Goal: Navigation & Orientation: Understand site structure

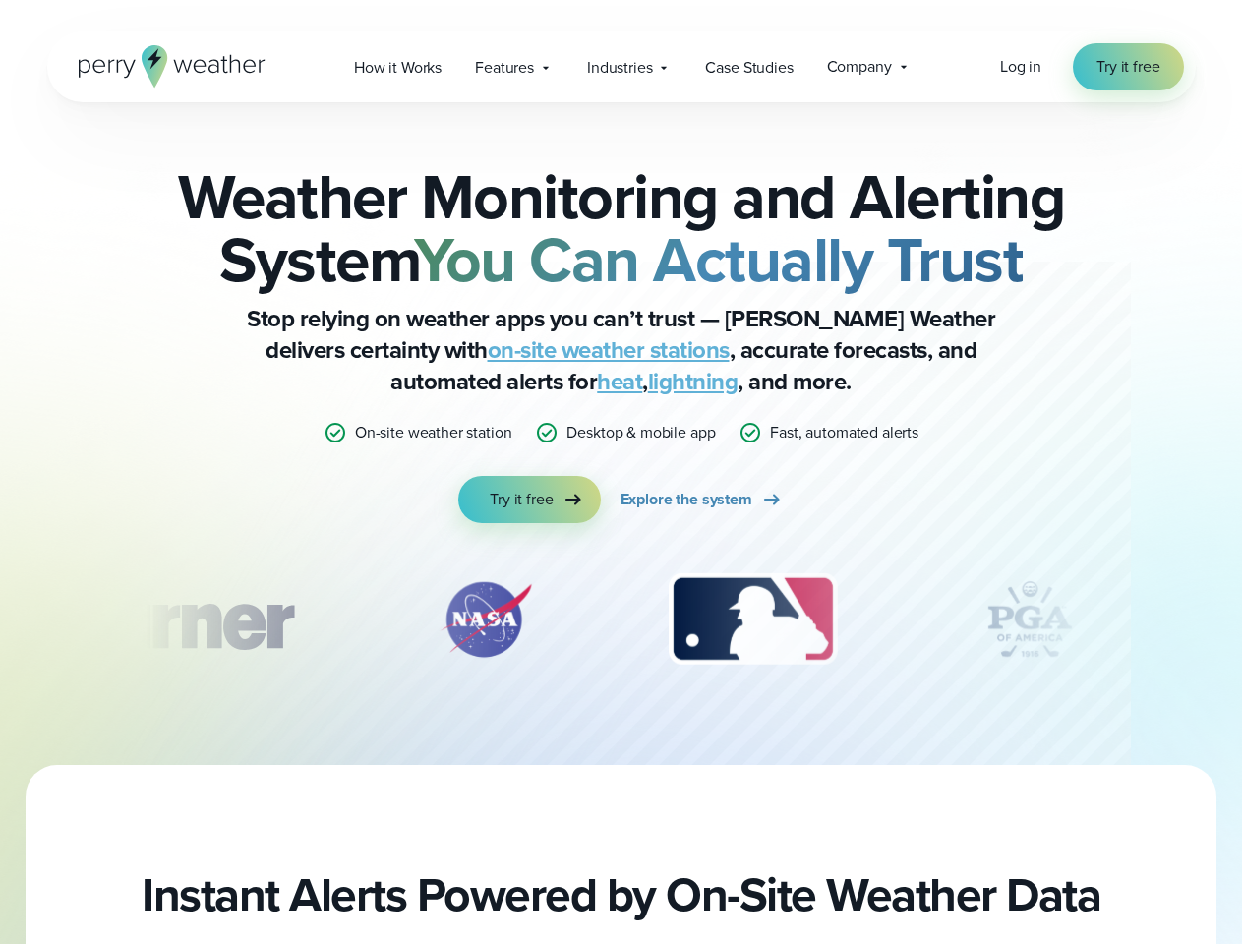
click at [620, 472] on div "Weather Monitoring and Alerting System You Can Actually Trust Stop relying on w…" at bounding box center [622, 344] width 952 height 358
click at [620, 67] on span "Industries" at bounding box center [619, 68] width 65 height 24
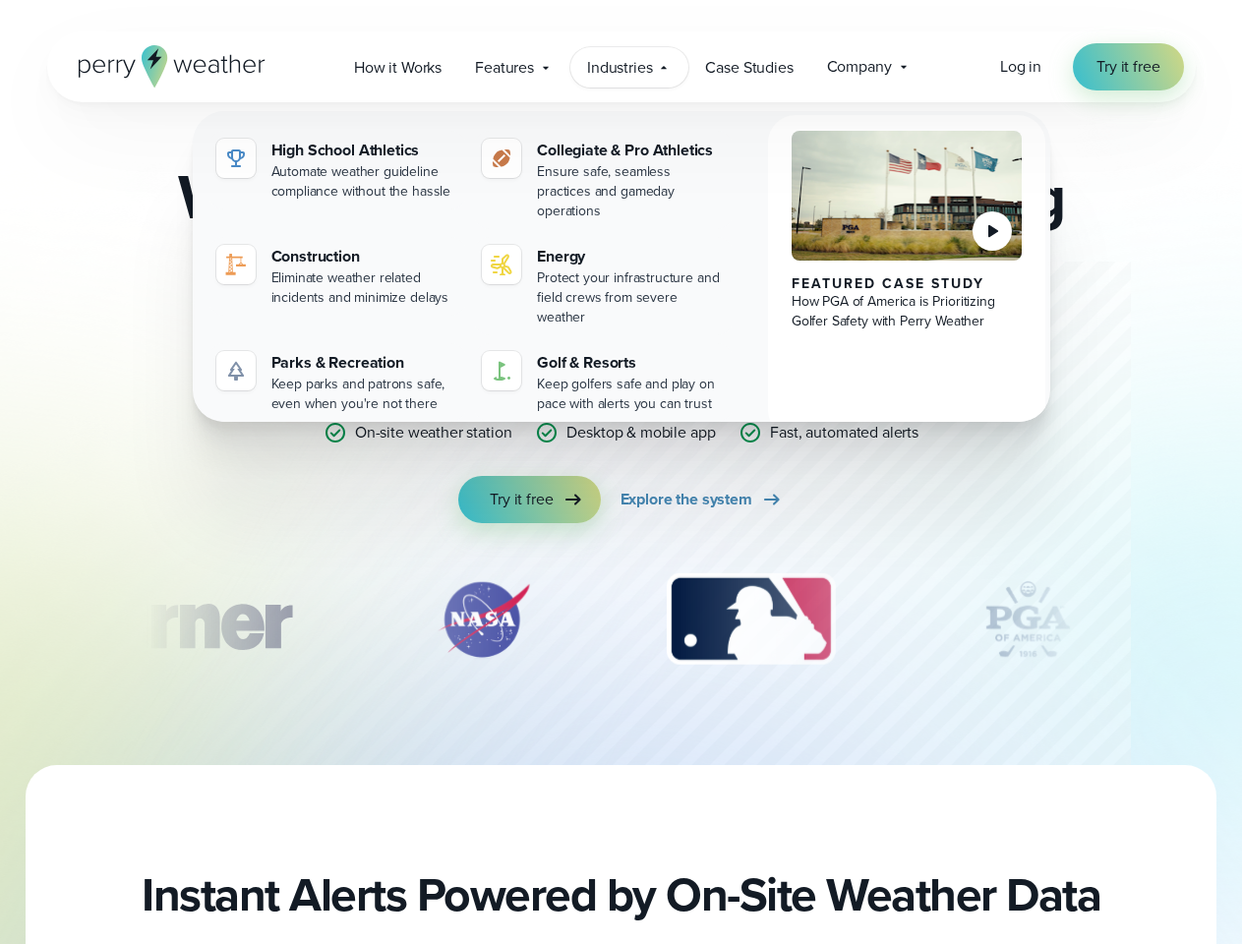
click at [621, 619] on div "slideshow" at bounding box center [622, 619] width 952 height 98
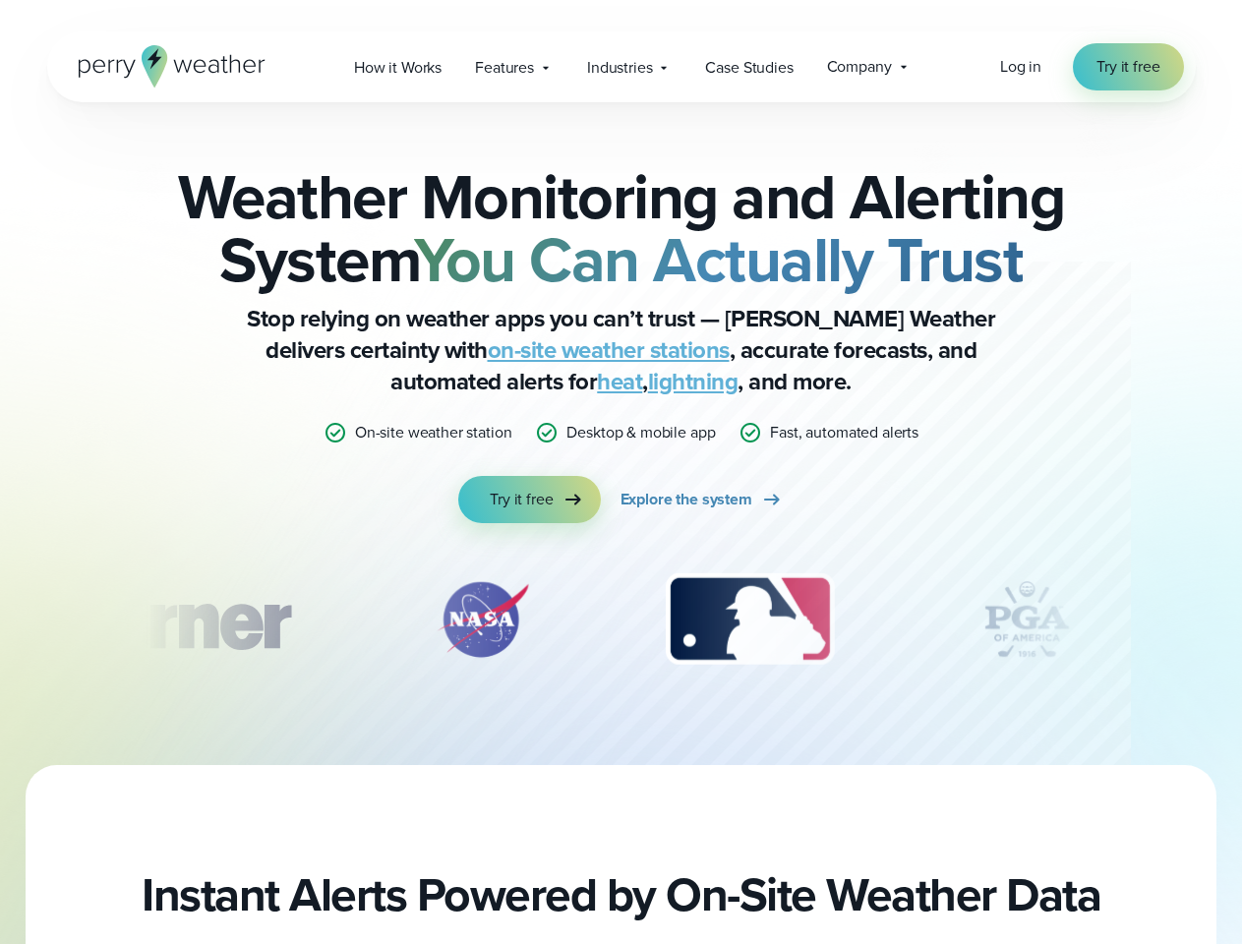
click at [0, 619] on div "Weather Monitoring and Alerting System You Can Actually Trust Stop relying on w…" at bounding box center [621, 433] width 1242 height 663
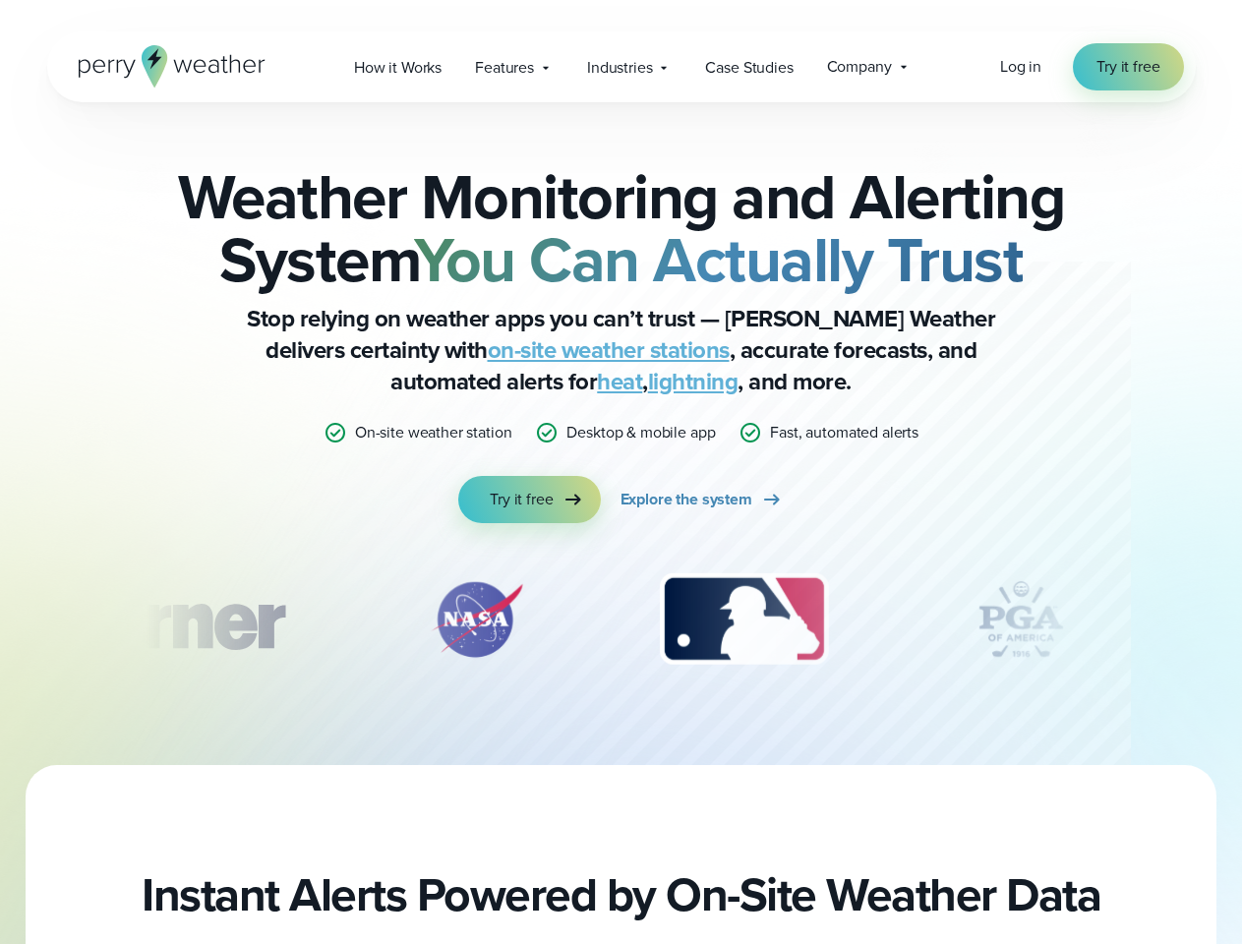
click at [0, 619] on div "Weather Monitoring and Alerting System You Can Actually Trust Stop relying on w…" at bounding box center [621, 433] width 1242 height 663
